Goal: Information Seeking & Learning: Learn about a topic

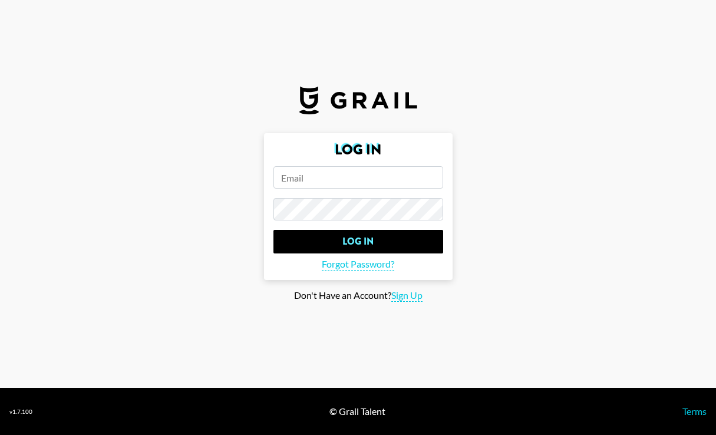
click at [300, 187] on input "email" at bounding box center [358, 177] width 170 height 22
type input "[PERSON_NAME][EMAIL_ADDRESS][PERSON_NAME][DOMAIN_NAME]"
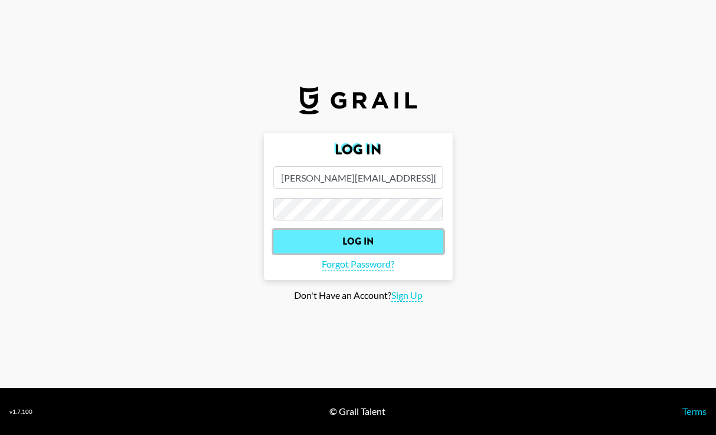
click at [371, 243] on input "Log In" at bounding box center [358, 242] width 170 height 24
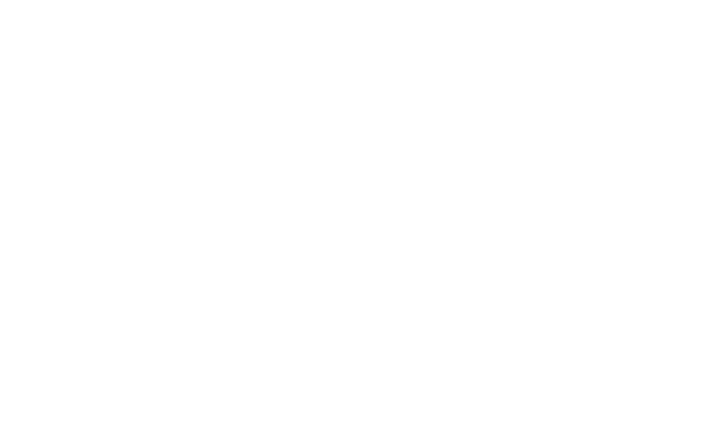
select select "Song"
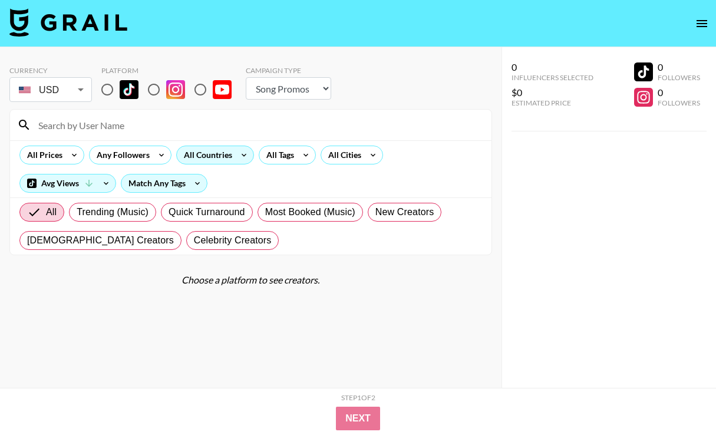
click at [213, 159] on div "All Countries" at bounding box center [206, 155] width 58 height 18
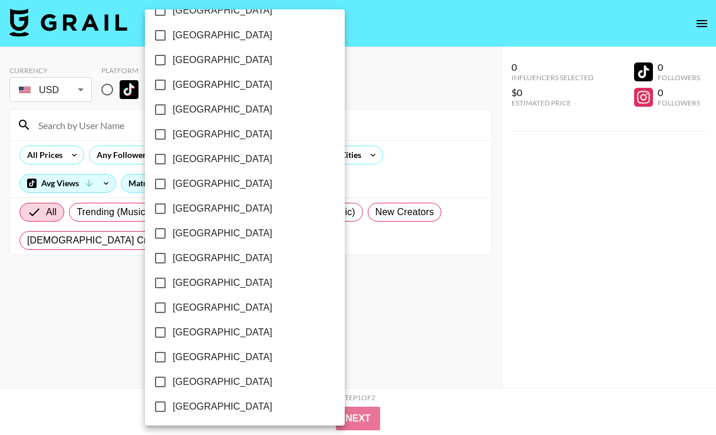
scroll to position [939, 0]
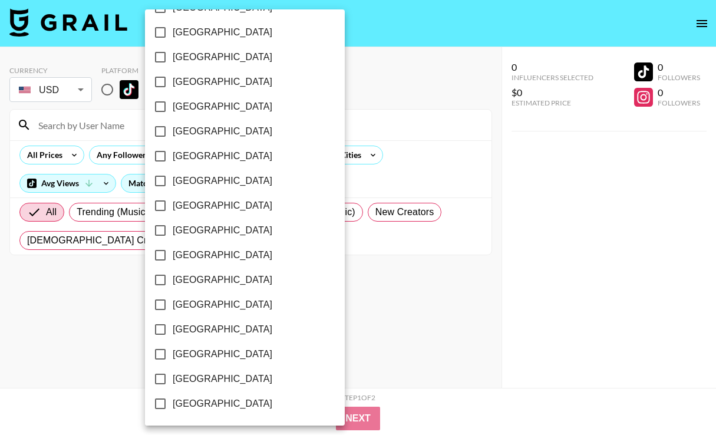
click at [172, 348] on input "[GEOGRAPHIC_DATA]" at bounding box center [160, 354] width 25 height 25
checkbox input "true"
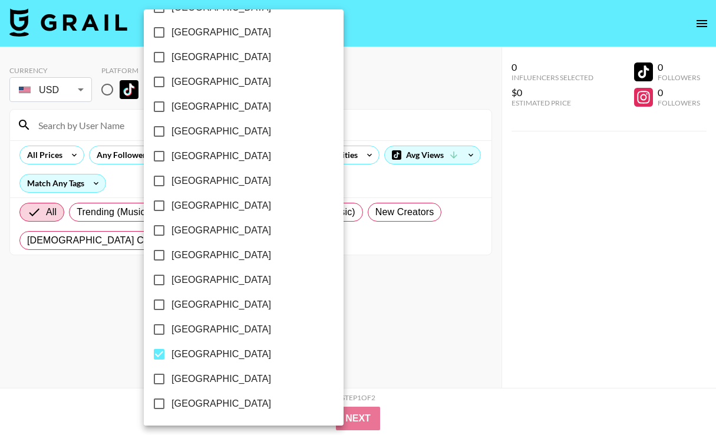
click at [375, 94] on div at bounding box center [358, 217] width 716 height 435
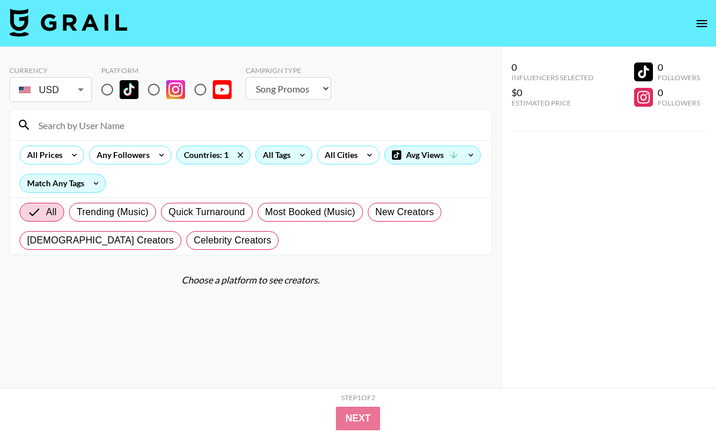
click at [291, 154] on div "All Tags" at bounding box center [274, 155] width 37 height 18
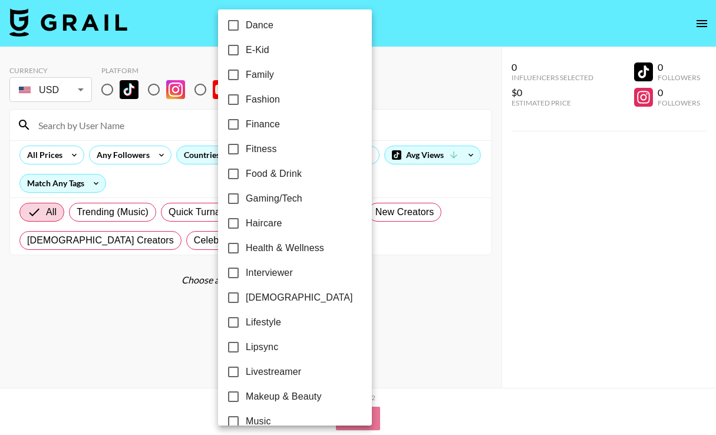
scroll to position [315, 0]
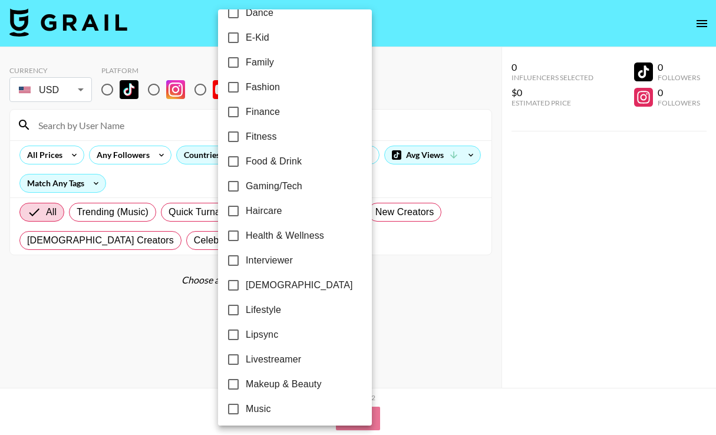
click at [235, 281] on input "[DEMOGRAPHIC_DATA]" at bounding box center [233, 285] width 25 height 25
checkbox input "true"
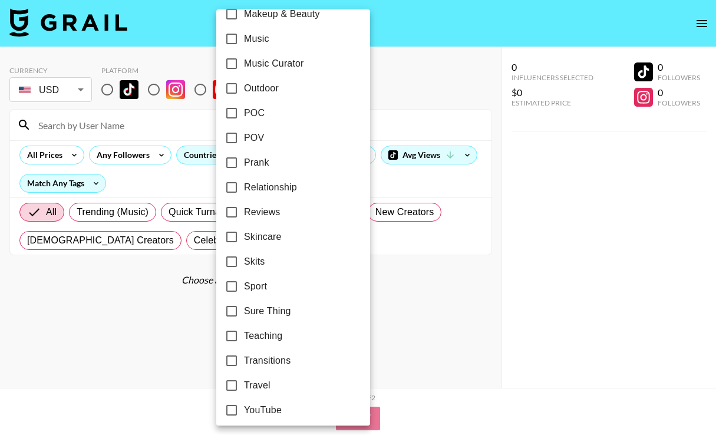
scroll to position [692, 0]
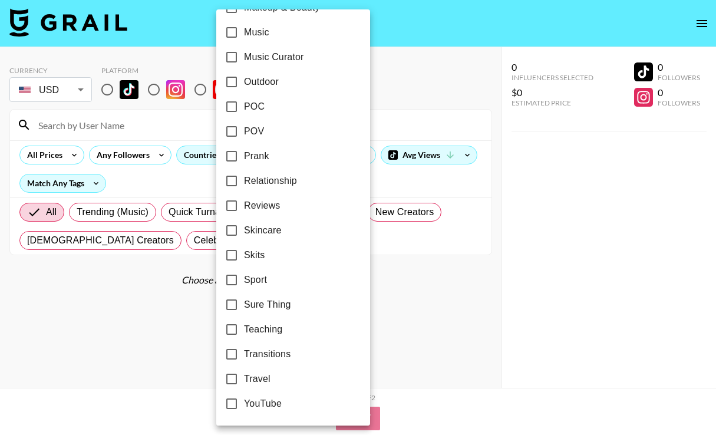
click at [427, 307] on div at bounding box center [358, 217] width 716 height 435
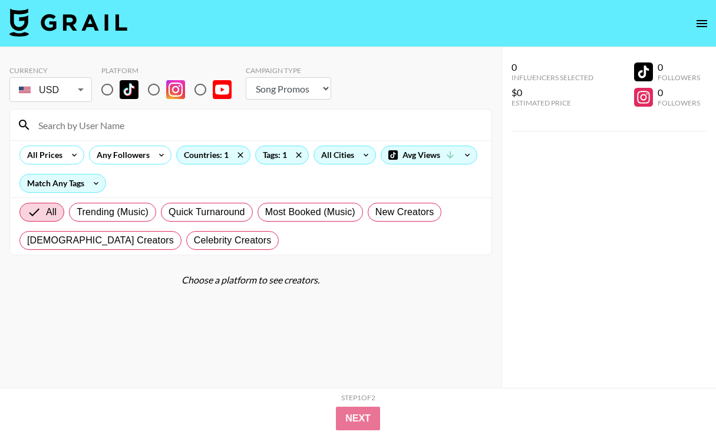
click at [334, 161] on div "All Cities" at bounding box center [335, 155] width 42 height 18
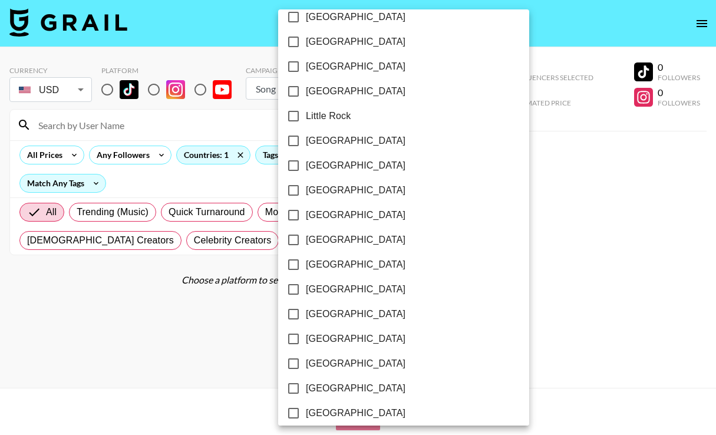
scroll to position [711, 0]
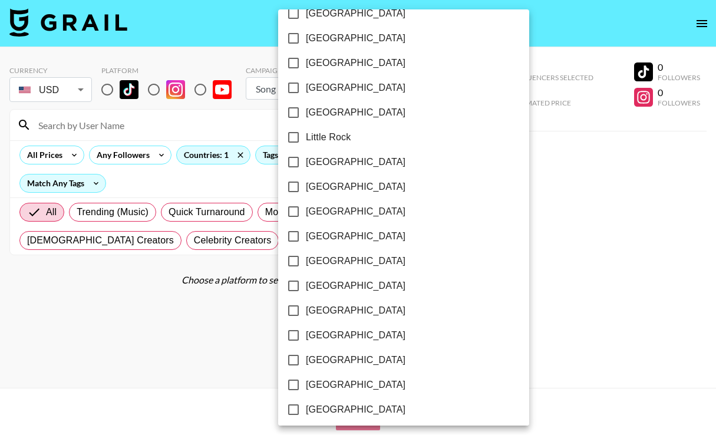
click at [293, 165] on input "[GEOGRAPHIC_DATA]" at bounding box center [293, 162] width 25 height 25
checkbox input "true"
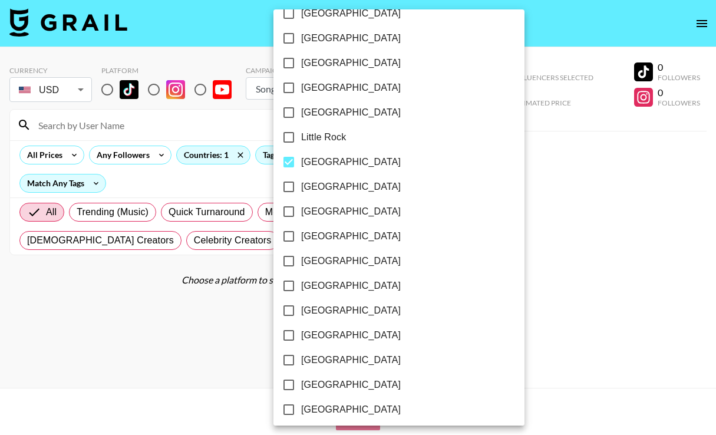
click at [445, 339] on div at bounding box center [358, 217] width 716 height 435
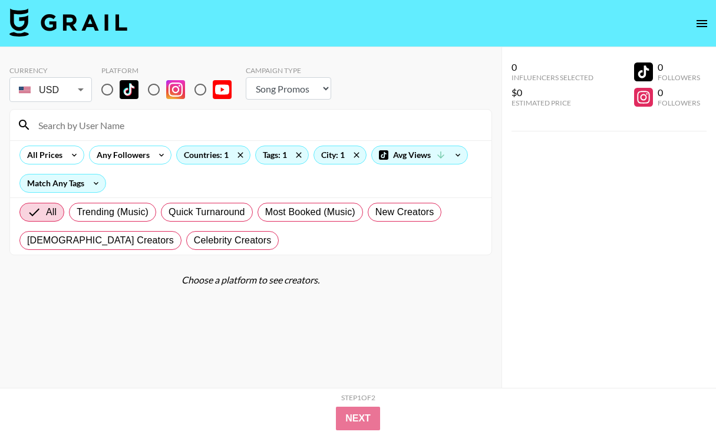
click at [368, 323] on section "Currency USD USD ​ Platform Campaign Type Choose Type... Song Promos Brand Prom…" at bounding box center [250, 227] width 483 height 341
click at [107, 87] on input "radio" at bounding box center [107, 89] width 25 height 25
radio input "true"
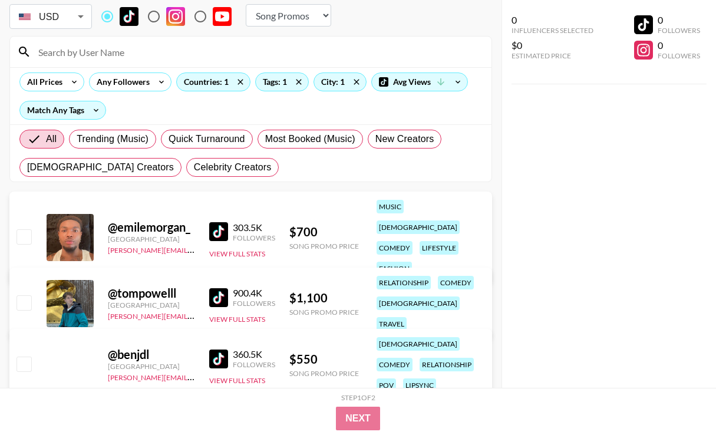
scroll to position [69, 0]
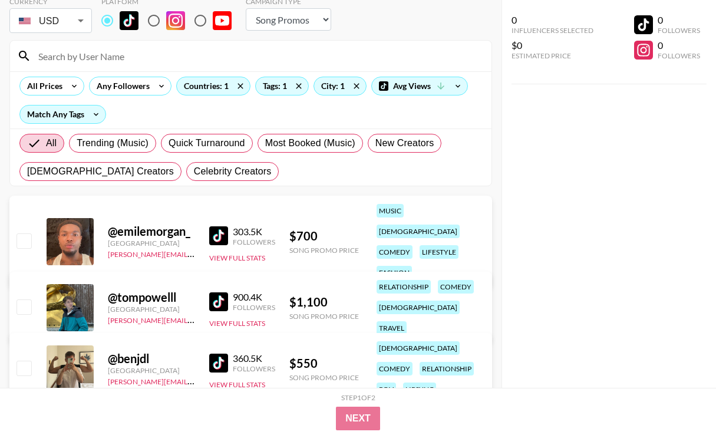
click at [71, 233] on div at bounding box center [70, 241] width 47 height 47
click at [129, 247] on link "[PERSON_NAME][EMAIL_ADDRESS][DOMAIN_NAME]" at bounding box center [195, 252] width 174 height 11
click at [241, 253] on button "View Full Stats" at bounding box center [237, 257] width 56 height 9
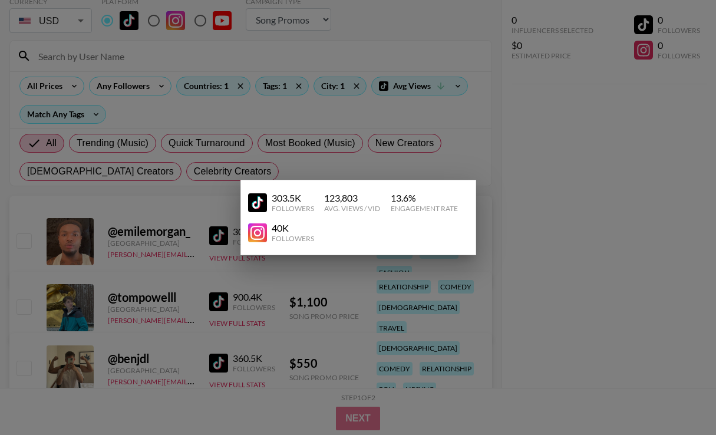
click at [226, 246] on div at bounding box center [358, 217] width 716 height 435
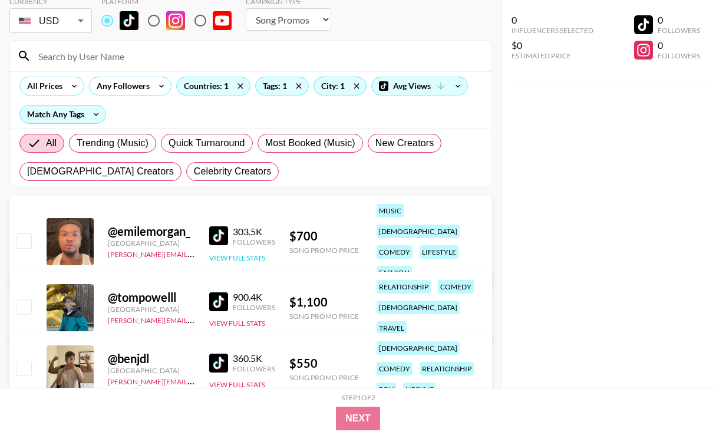
click at [226, 253] on button "View Full Stats" at bounding box center [237, 257] width 56 height 9
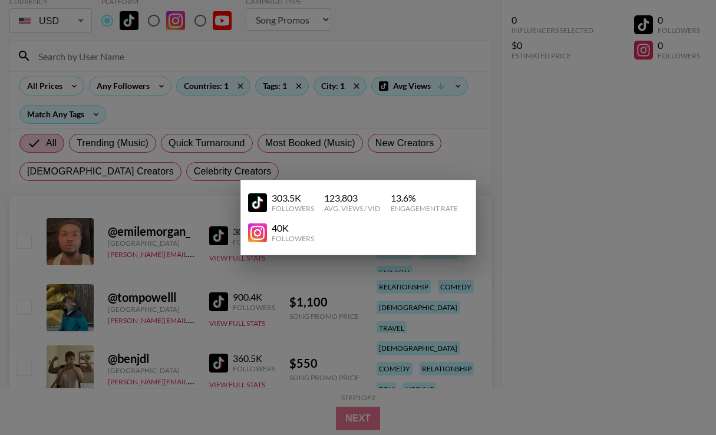
click at [295, 194] on div "303.5K" at bounding box center [293, 198] width 42 height 12
click at [223, 199] on div at bounding box center [358, 217] width 716 height 435
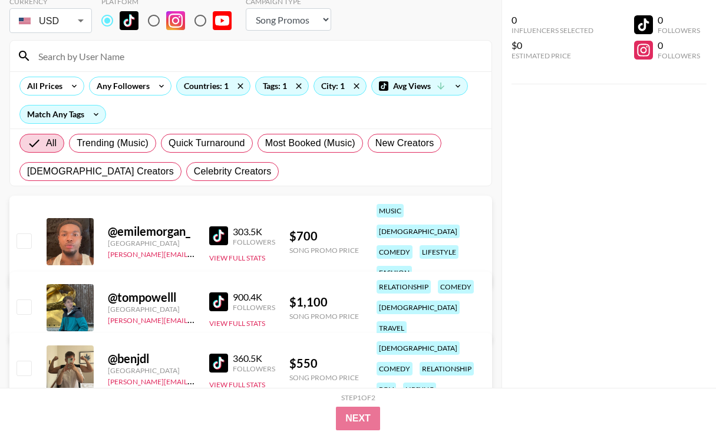
click at [222, 226] on img at bounding box center [218, 235] width 19 height 19
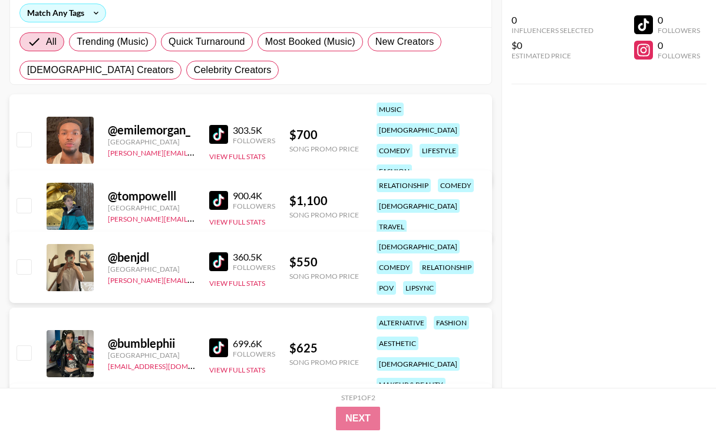
scroll to position [236, 0]
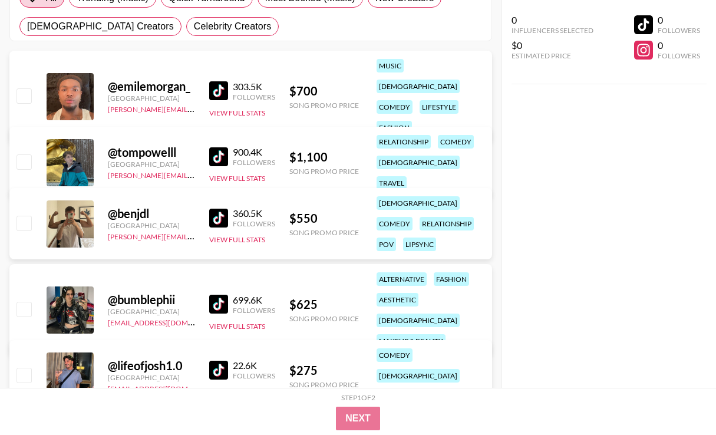
click at [222, 147] on img at bounding box center [218, 156] width 19 height 19
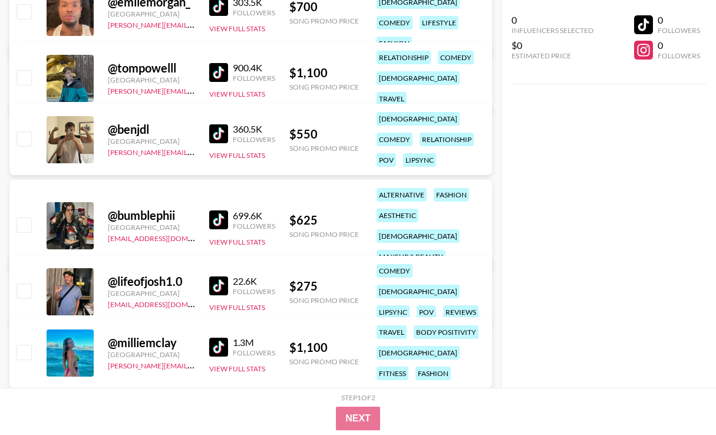
scroll to position [334, 0]
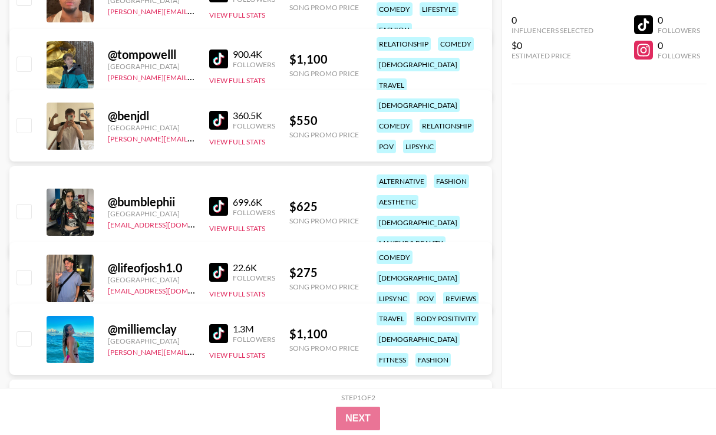
click at [223, 111] on img at bounding box center [218, 120] width 19 height 19
copy link "[PERSON_NAME][EMAIL_ADDRESS][PERSON_NAME][PERSON_NAME][DOMAIN_NAME]"
drag, startPoint x: 156, startPoint y: 93, endPoint x: 105, endPoint y: 93, distance: 50.7
click at [105, 93] on div "@ benjdl [GEOGRAPHIC_DATA] [PERSON_NAME][EMAIL_ADDRESS][PERSON_NAME][PERSON_NAM…" at bounding box center [250, 125] width 483 height 71
copy div "@ benjdl"
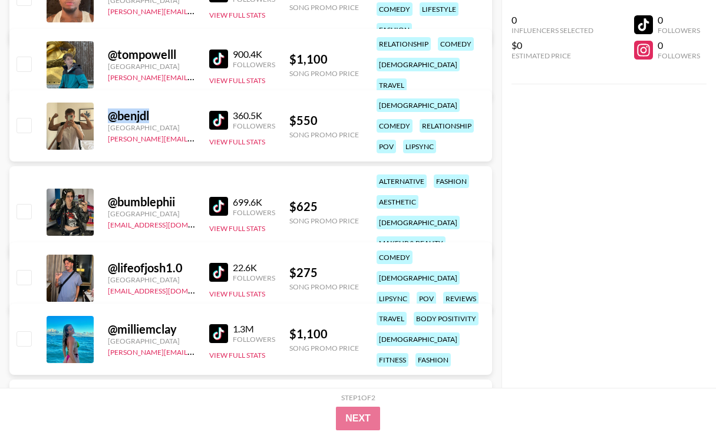
click at [217, 111] on img at bounding box center [218, 120] width 19 height 19
click at [139, 108] on div "@ benjdl" at bounding box center [151, 115] width 87 height 15
click at [210, 111] on img at bounding box center [218, 120] width 19 height 19
click at [223, 111] on img at bounding box center [218, 120] width 19 height 19
click at [221, 263] on img at bounding box center [218, 272] width 19 height 19
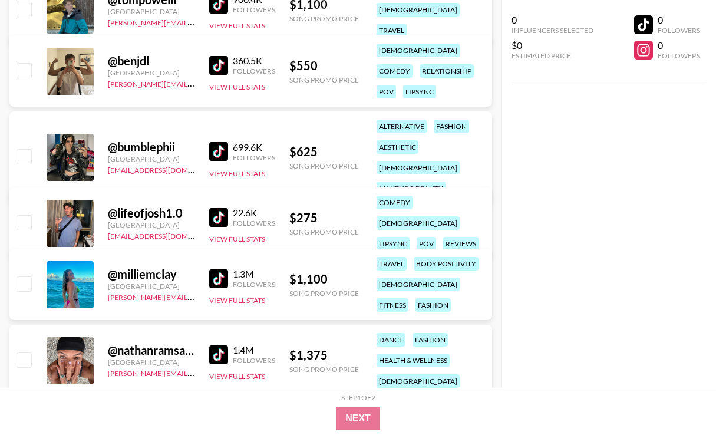
scroll to position [397, 0]
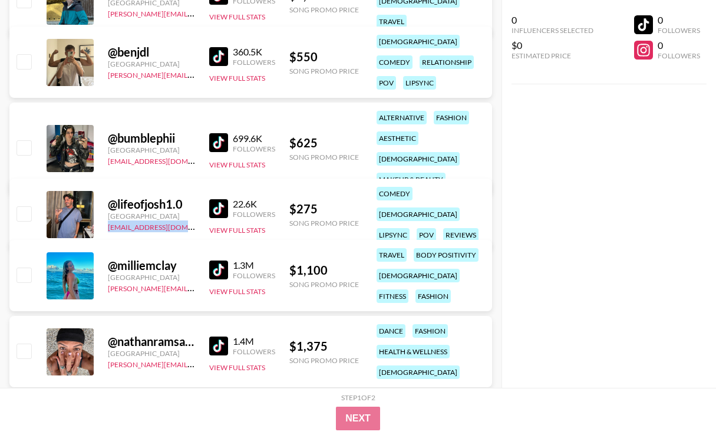
drag, startPoint x: 193, startPoint y: 197, endPoint x: 102, endPoint y: 197, distance: 90.7
click at [102, 197] on div "@ lifeofjosh1.0 [GEOGRAPHIC_DATA] [EMAIL_ADDRESS][DOMAIN_NAME] 22.6K Followers …" at bounding box center [250, 214] width 483 height 71
copy link "[EMAIL_ADDRESS][DOMAIN_NAME]"
drag, startPoint x: 183, startPoint y: 173, endPoint x: 108, endPoint y: 171, distance: 74.8
click at [108, 197] on div "@ lifeofjosh1.0" at bounding box center [151, 204] width 87 height 15
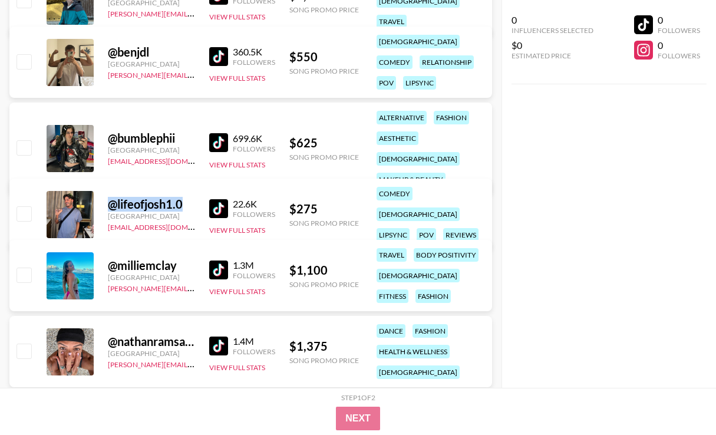
copy div "@ lifeofjosh1.0"
click at [216, 199] on img at bounding box center [218, 208] width 19 height 19
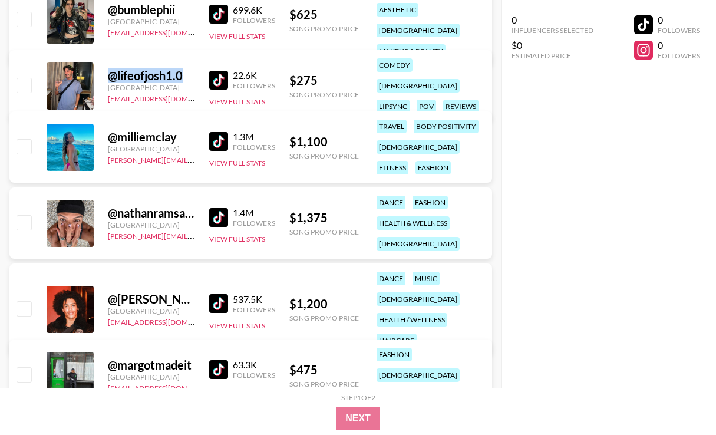
scroll to position [534, 0]
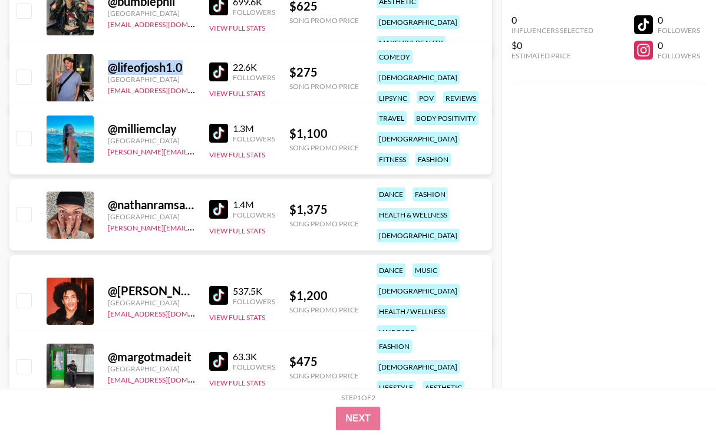
click at [212, 200] on img at bounding box center [218, 209] width 19 height 19
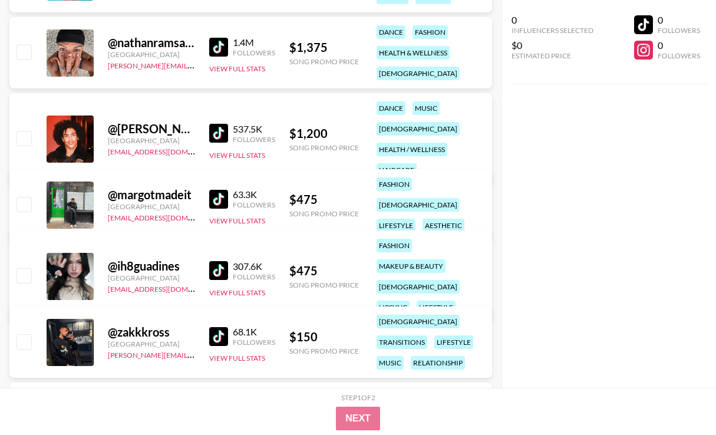
scroll to position [697, 0]
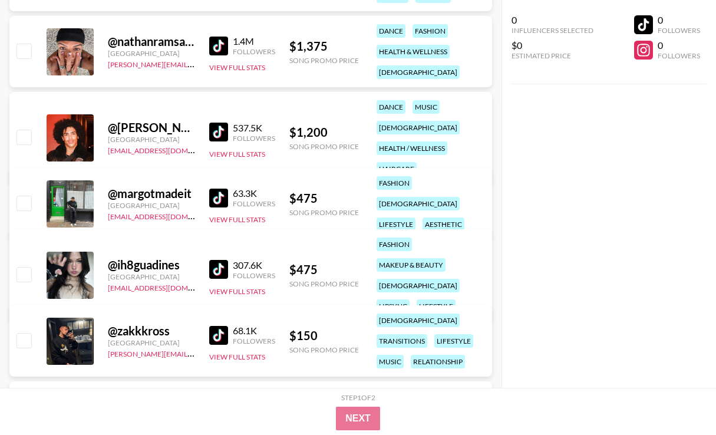
click at [217, 189] on img at bounding box center [218, 198] width 19 height 19
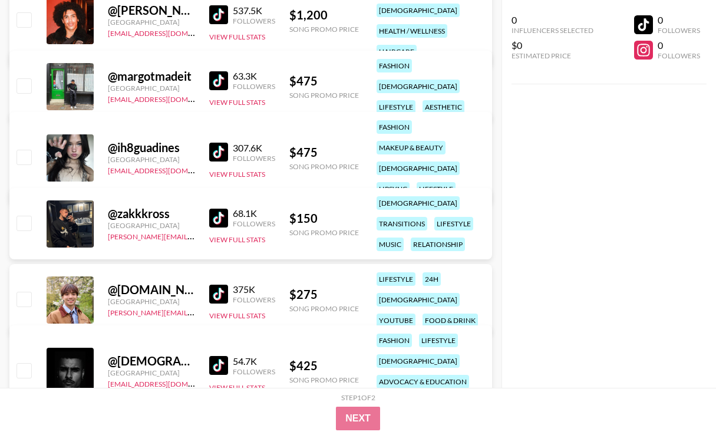
scroll to position [818, 0]
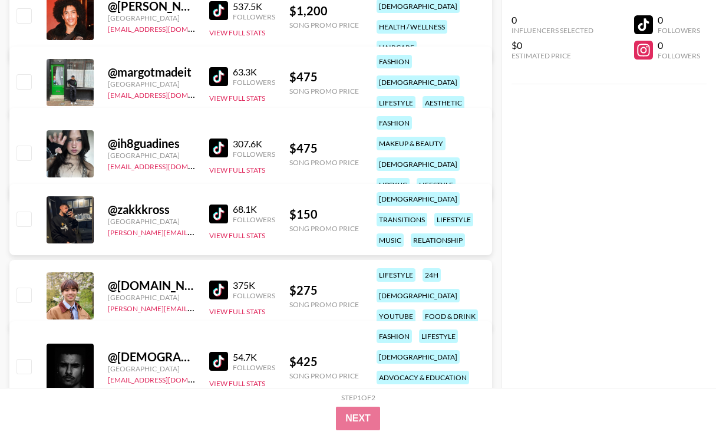
click at [214, 204] on img at bounding box center [218, 213] width 19 height 19
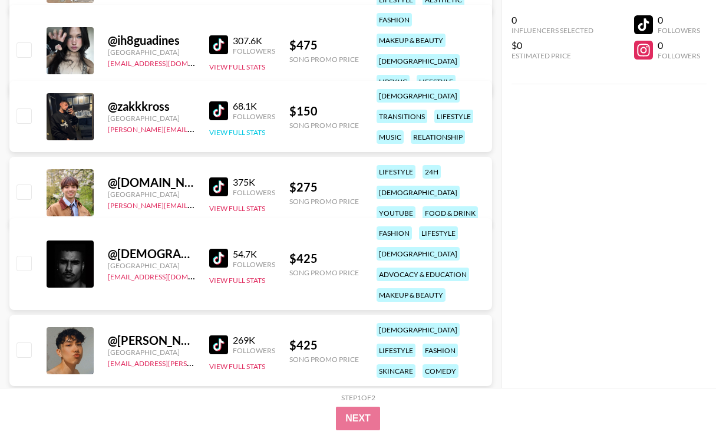
scroll to position [931, 0]
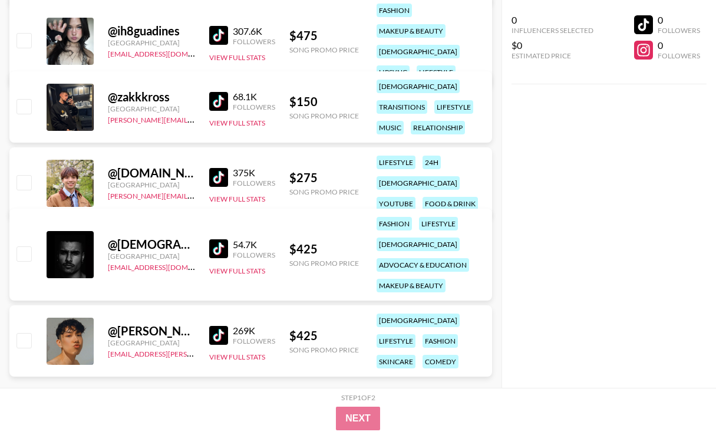
click at [216, 239] on img at bounding box center [218, 248] width 19 height 19
click at [223, 239] on img at bounding box center [218, 248] width 19 height 19
click at [216, 326] on img at bounding box center [218, 335] width 19 height 19
click at [223, 239] on img at bounding box center [218, 248] width 19 height 19
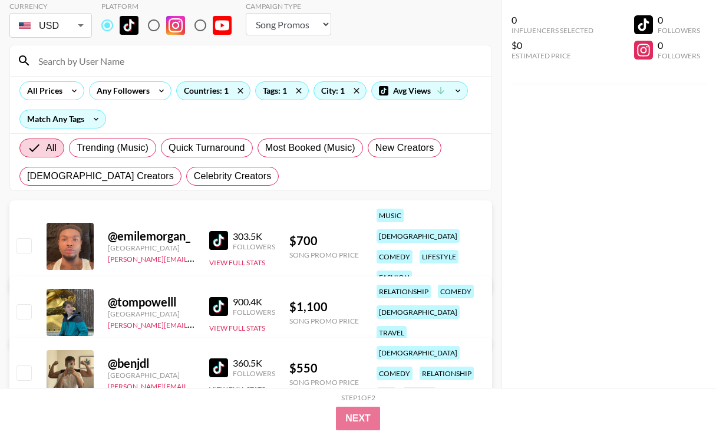
scroll to position [0, 0]
